Goal: Use online tool/utility

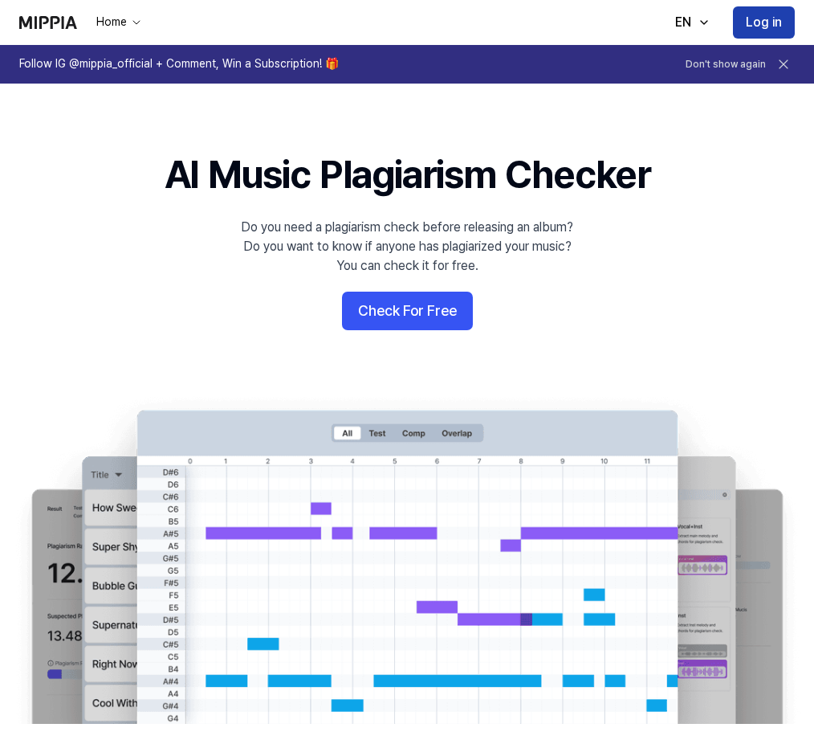
click at [737, 26] on button "Log in" at bounding box center [764, 22] width 62 height 32
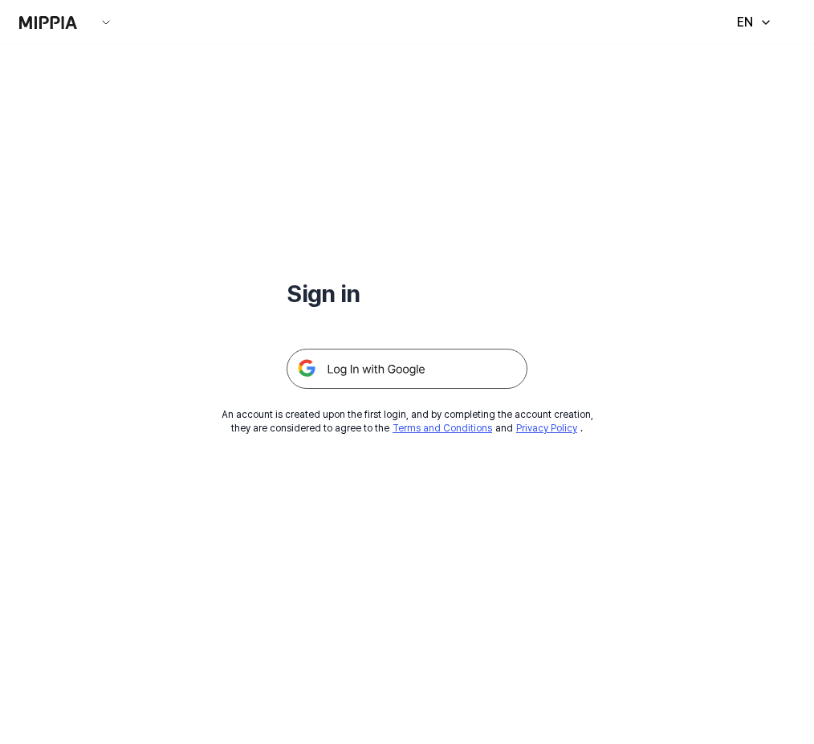
click at [424, 360] on img at bounding box center [407, 369] width 241 height 40
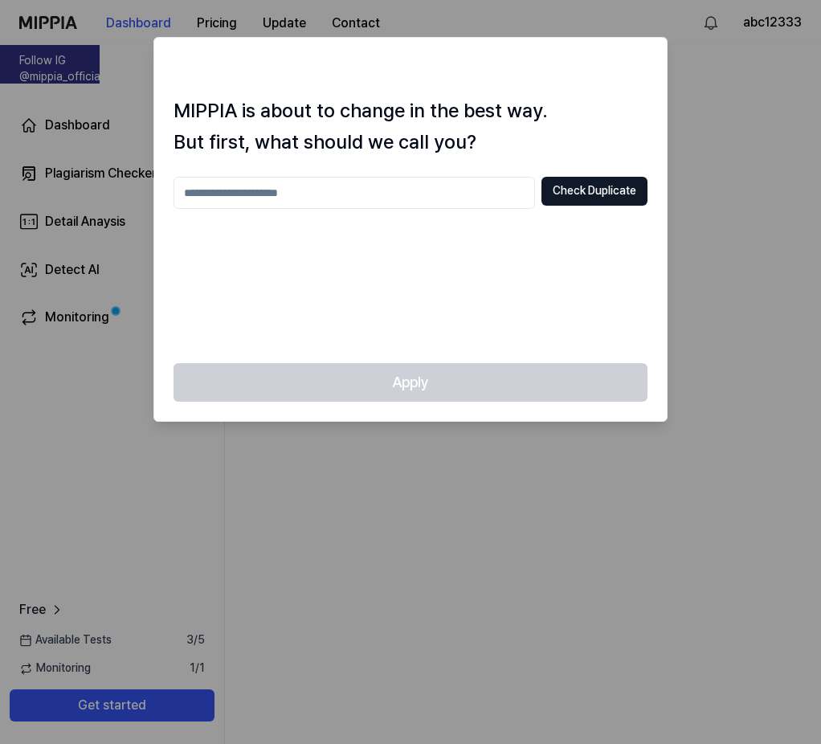
click at [461, 377] on div "Apply" at bounding box center [410, 392] width 512 height 58
click at [384, 517] on div at bounding box center [410, 372] width 821 height 744
click at [590, 184] on button "Check Duplicate" at bounding box center [594, 191] width 106 height 29
click at [394, 202] on input "text" at bounding box center [353, 193] width 361 height 32
type input "******"
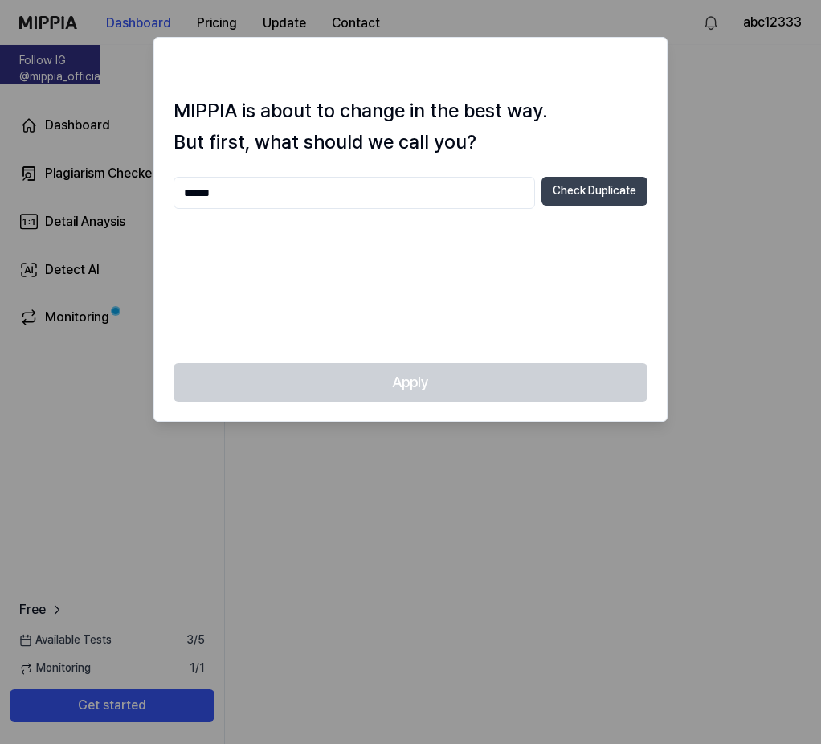
click at [586, 198] on button "Check Duplicate" at bounding box center [594, 191] width 106 height 29
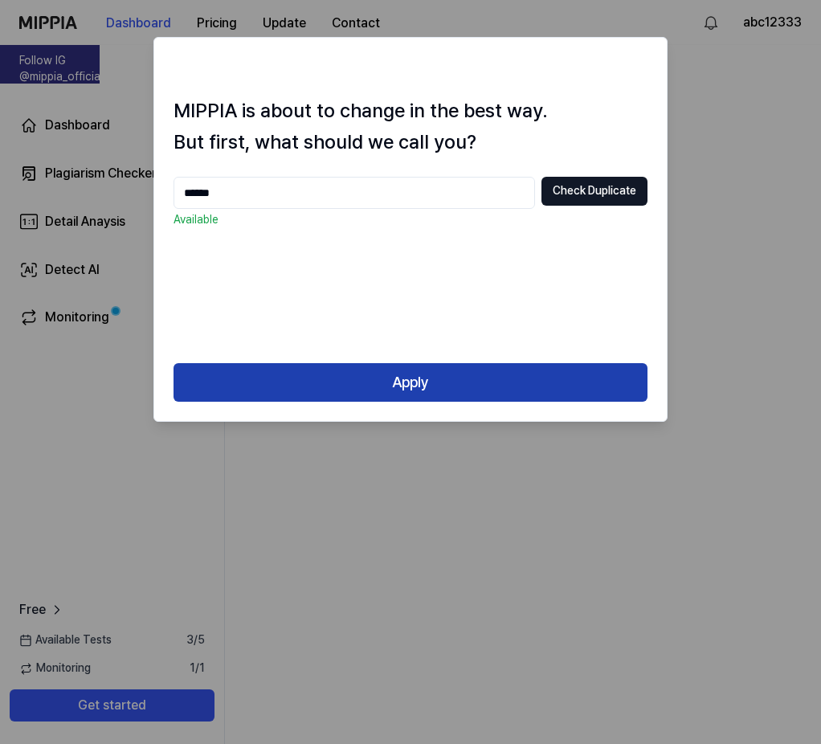
click at [487, 364] on button "Apply" at bounding box center [410, 382] width 474 height 39
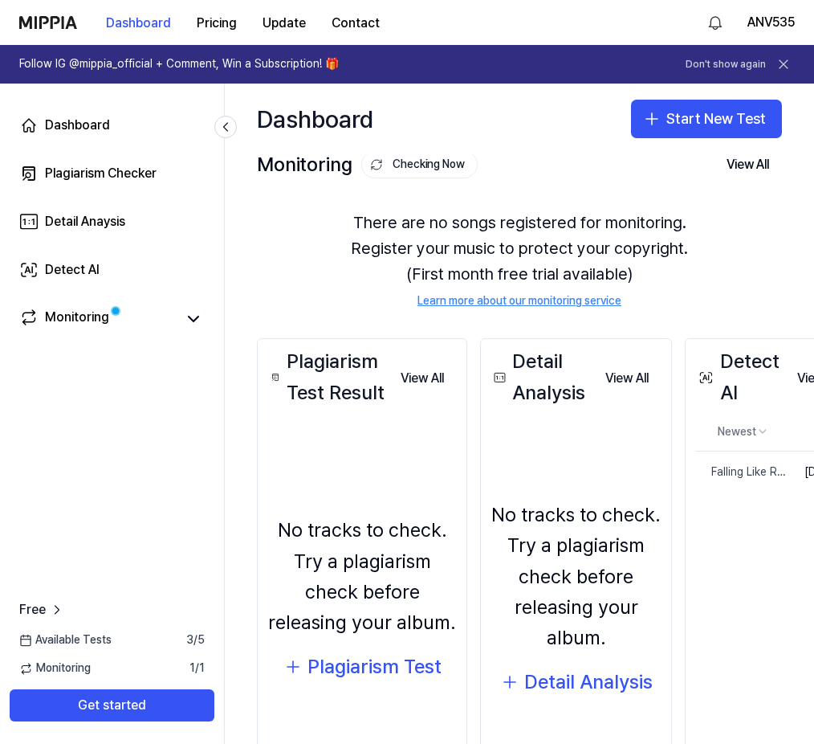
scroll to position [15, 0]
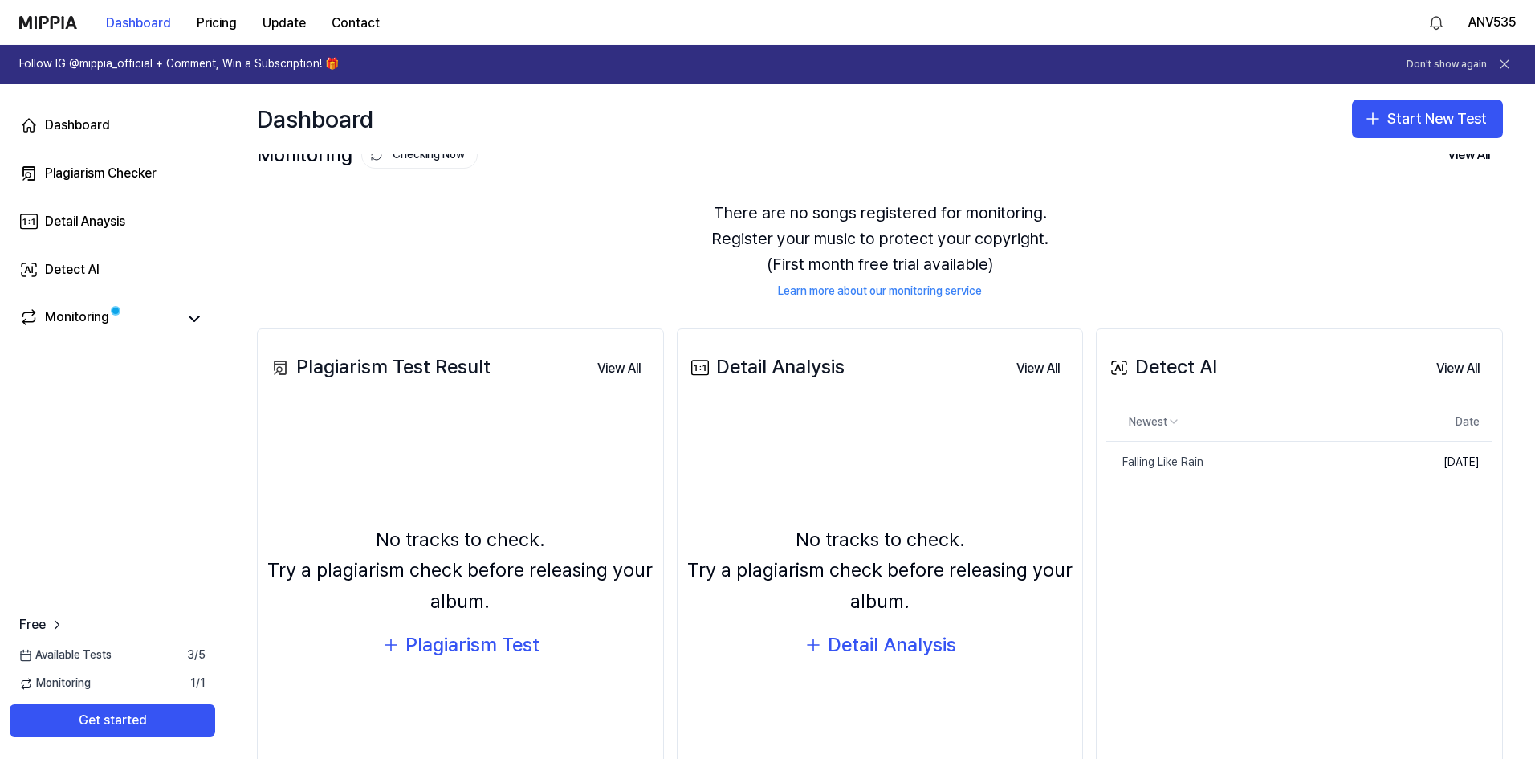
click at [820, 140] on div "Dashboard Start New Test" at bounding box center [880, 119] width 1311 height 71
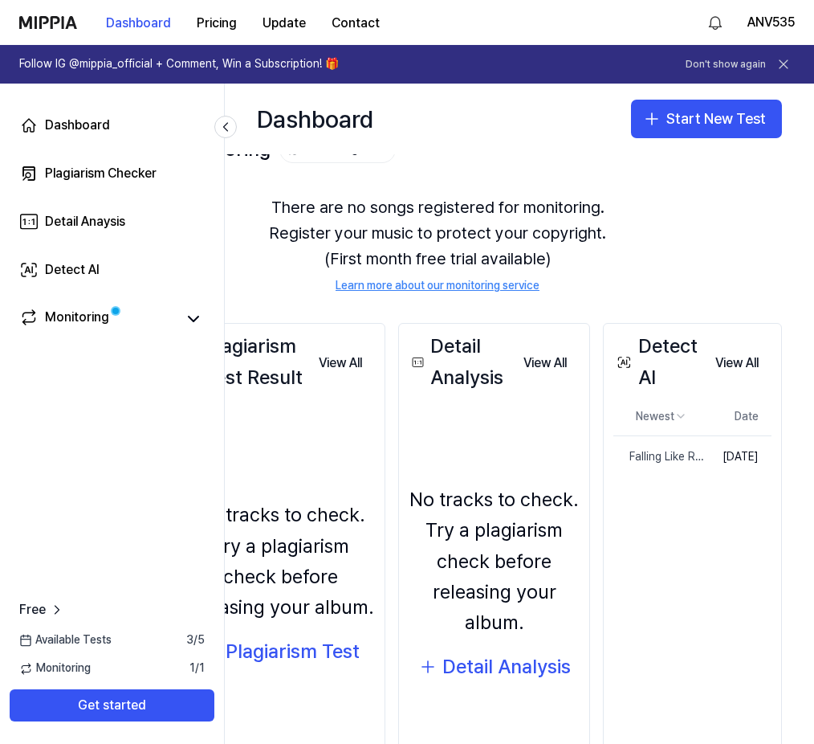
drag, startPoint x: 548, startPoint y: 213, endPoint x: 703, endPoint y: 260, distance: 162.1
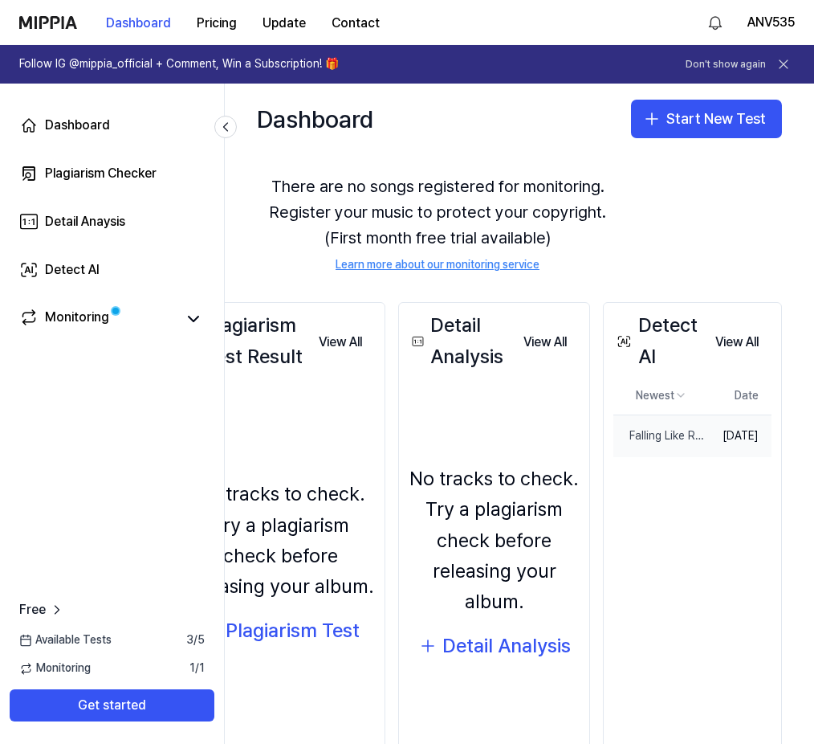
scroll to position [105, 123]
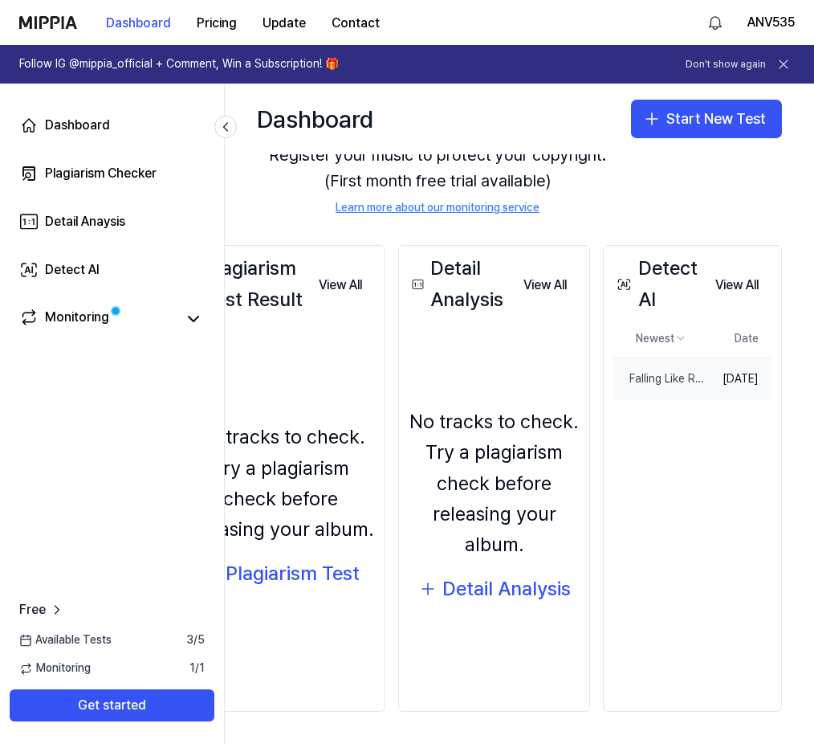
drag, startPoint x: 701, startPoint y: 291, endPoint x: 702, endPoint y: 391, distance: 100.4
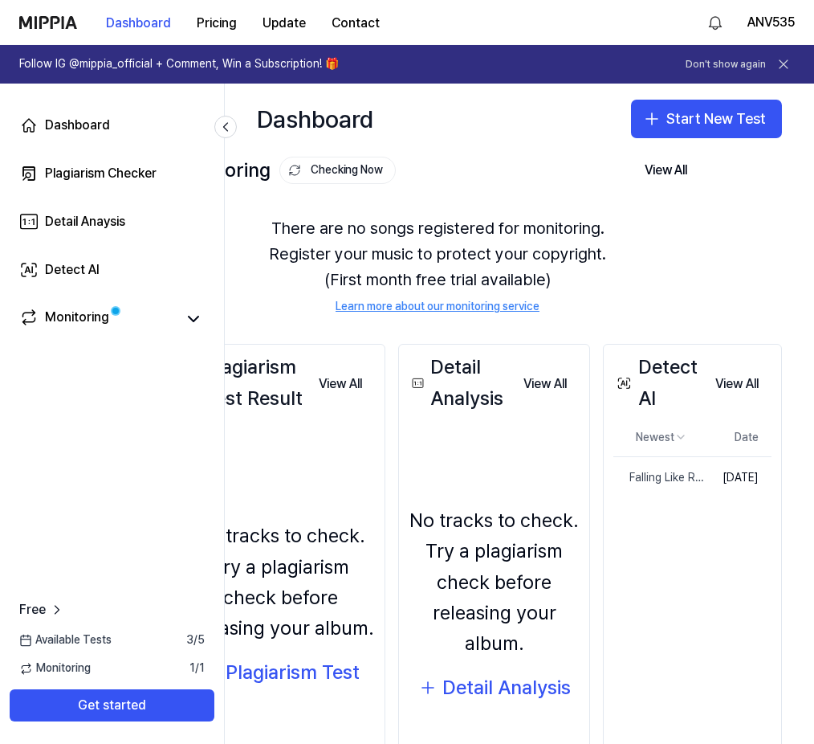
scroll to position [0, 31]
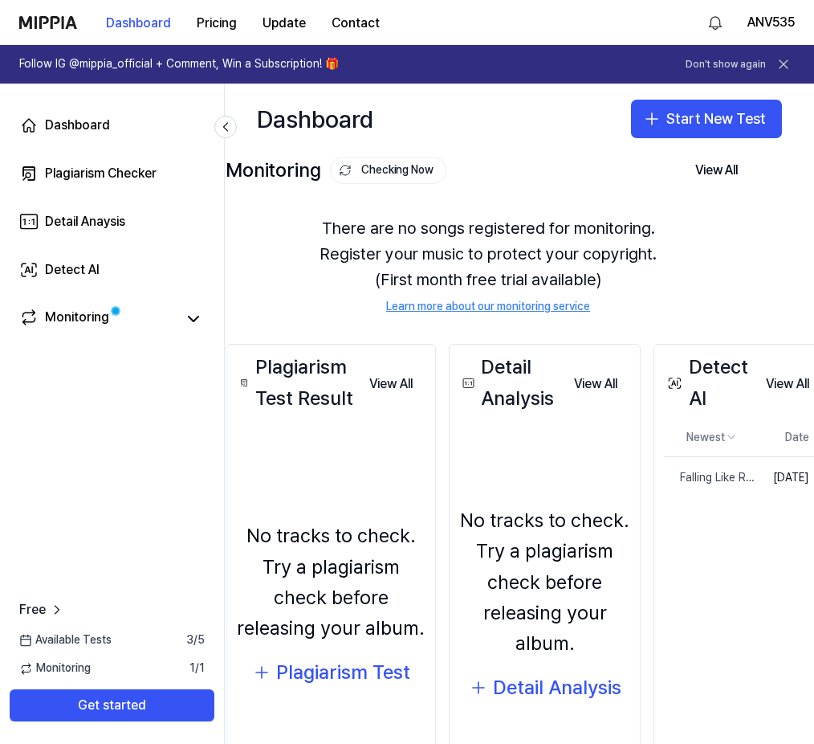
drag, startPoint x: 675, startPoint y: 508, endPoint x: 601, endPoint y: 336, distance: 187.5
drag, startPoint x: 646, startPoint y: 194, endPoint x: 646, endPoint y: 165, distance: 28.1
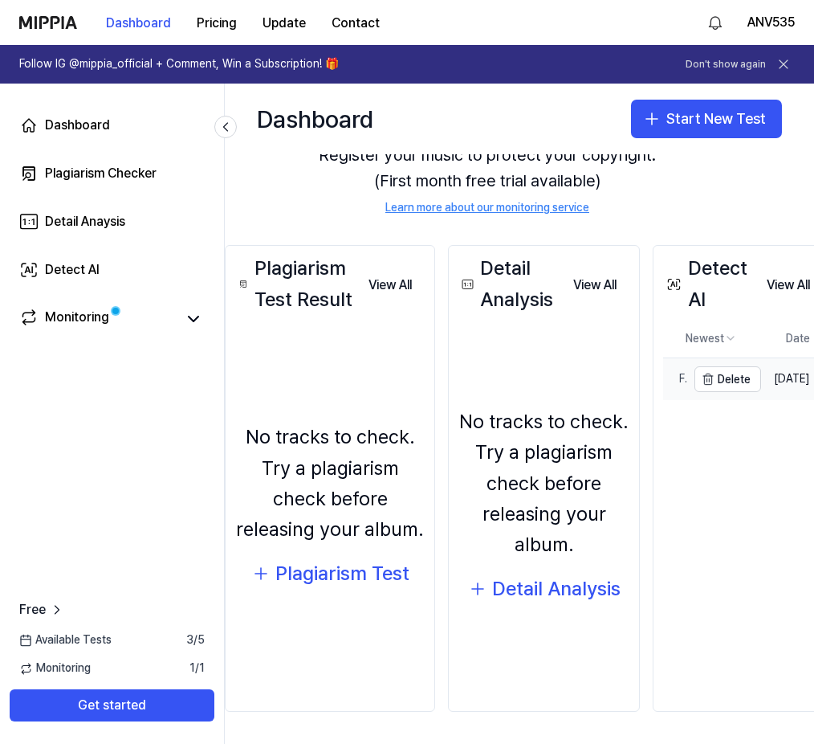
drag, startPoint x: 669, startPoint y: 263, endPoint x: 681, endPoint y: 385, distance: 123.5
drag, startPoint x: 675, startPoint y: 386, endPoint x: 691, endPoint y: 438, distance: 53.8
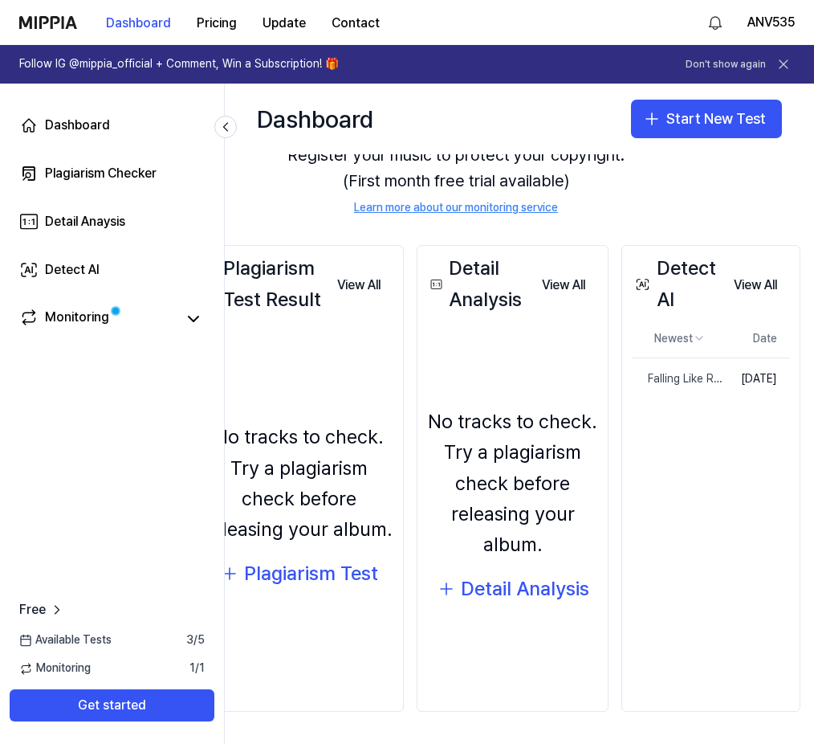
drag, startPoint x: 691, startPoint y: 438, endPoint x: 732, endPoint y: 430, distance: 42.5
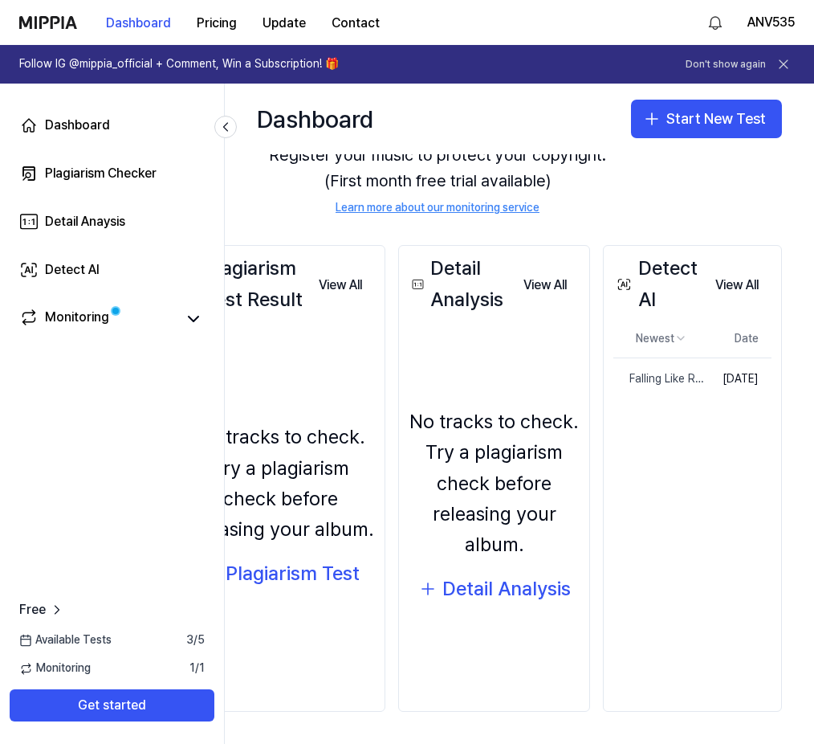
drag, startPoint x: 746, startPoint y: 435, endPoint x: 797, endPoint y: 441, distance: 51.7
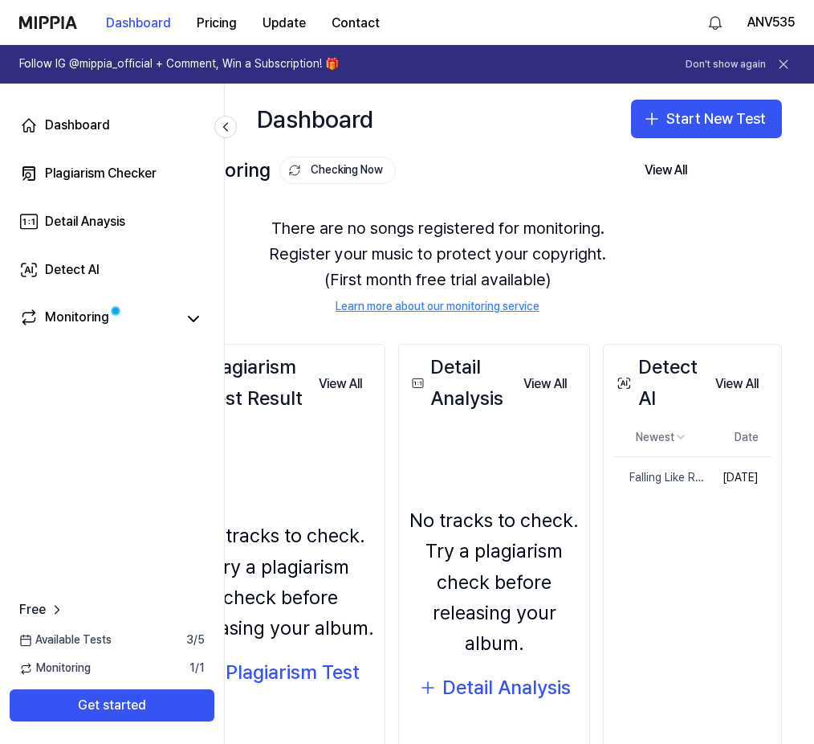
drag, startPoint x: 756, startPoint y: 435, endPoint x: 774, endPoint y: 336, distance: 100.5
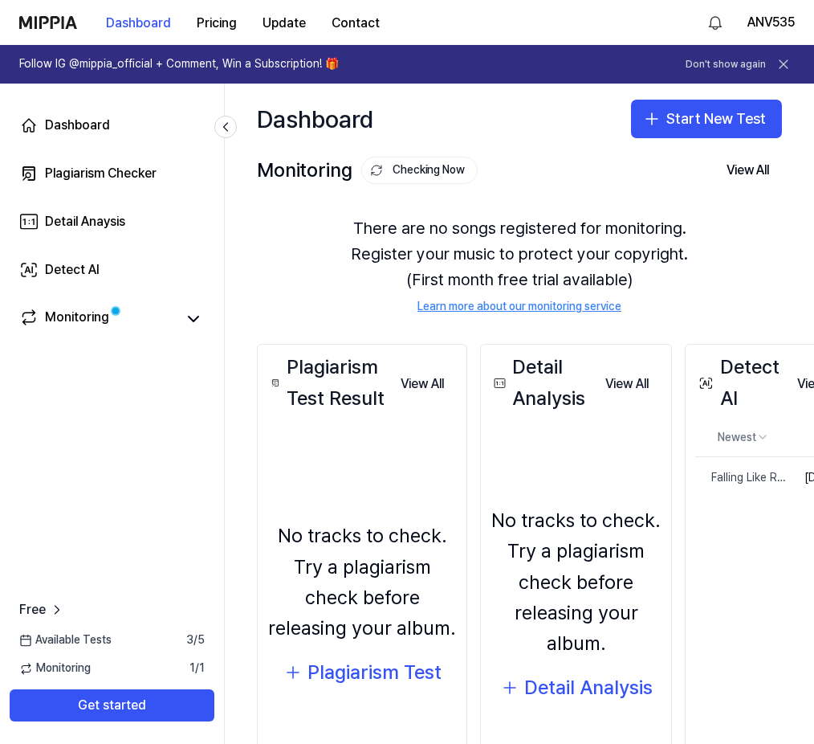
drag, startPoint x: 739, startPoint y: 326, endPoint x: 610, endPoint y: 296, distance: 131.9
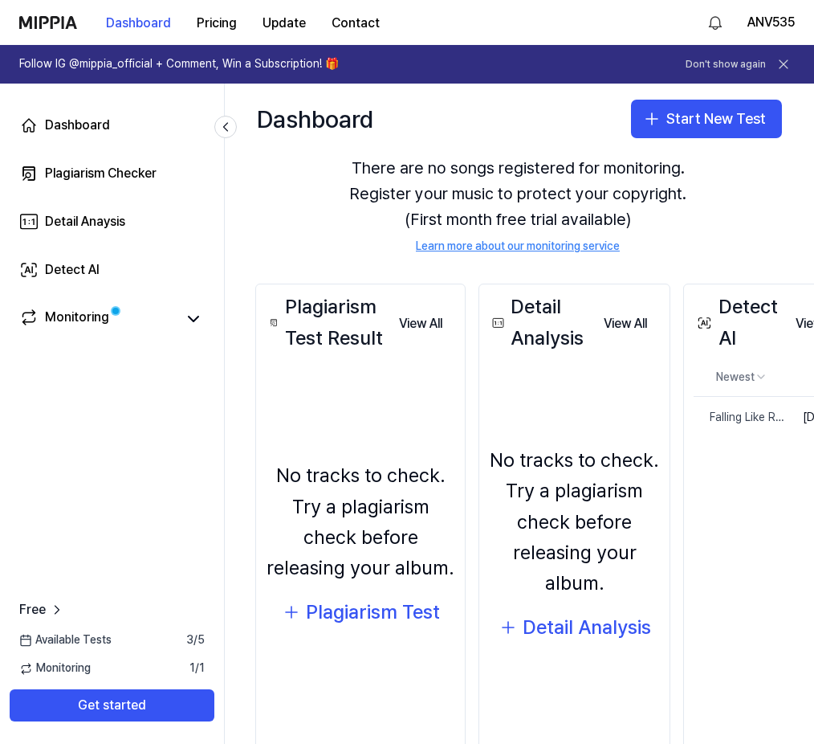
drag, startPoint x: 654, startPoint y: 317, endPoint x: 675, endPoint y: 413, distance: 97.6
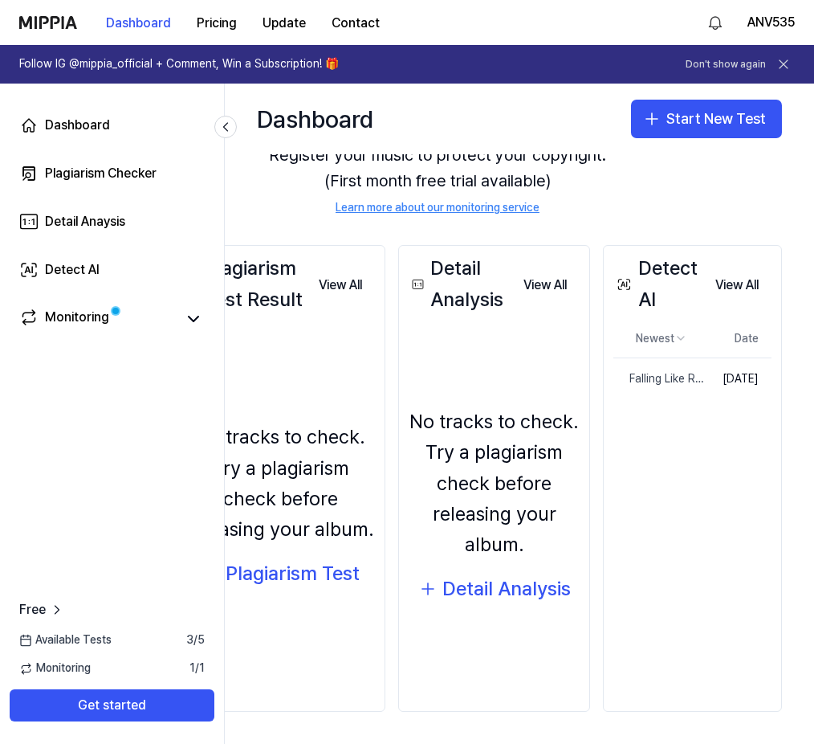
drag, startPoint x: 699, startPoint y: 426, endPoint x: 755, endPoint y: 436, distance: 56.4
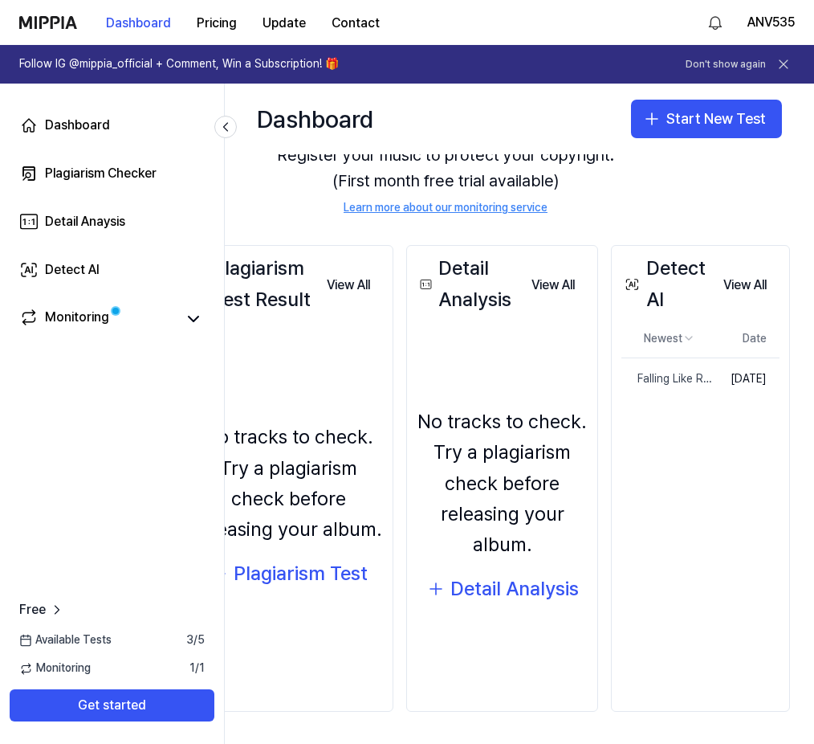
scroll to position [105, 0]
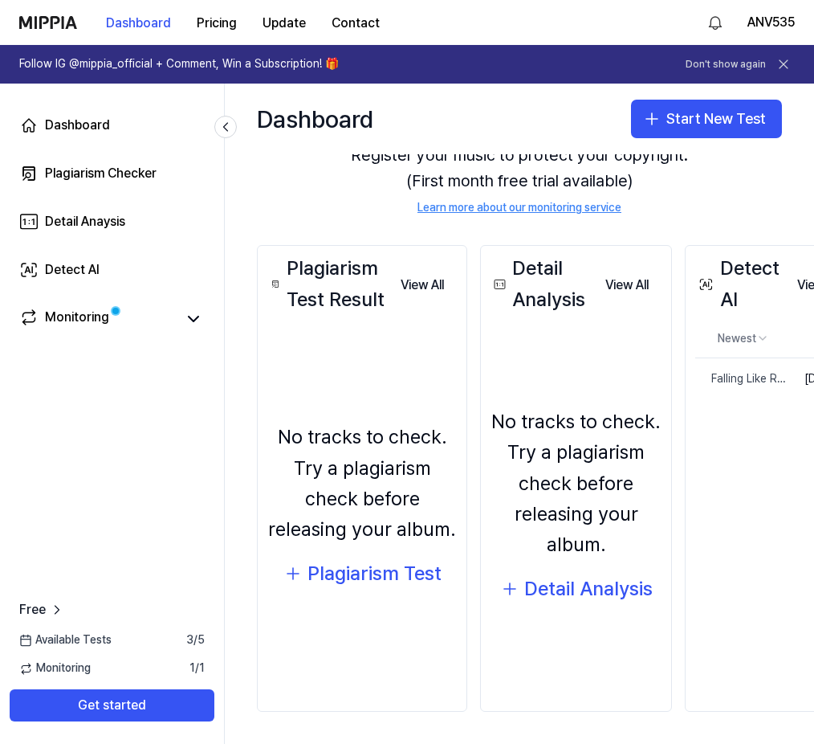
drag, startPoint x: 704, startPoint y: 457, endPoint x: 626, endPoint y: 482, distance: 81.8
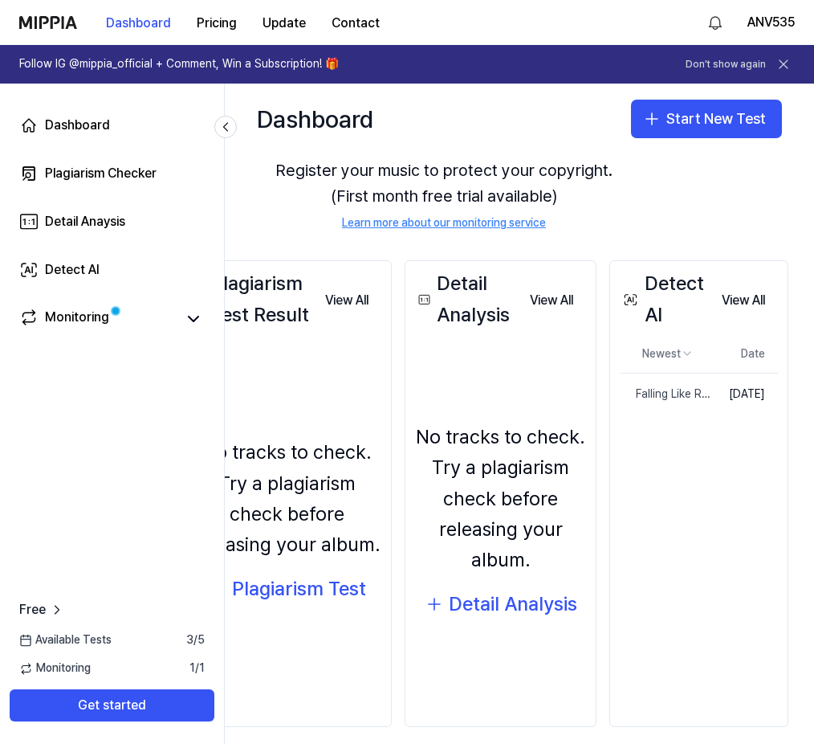
drag, startPoint x: 695, startPoint y: 393, endPoint x: 724, endPoint y: 345, distance: 56.6
